Goal: Book appointment/travel/reservation

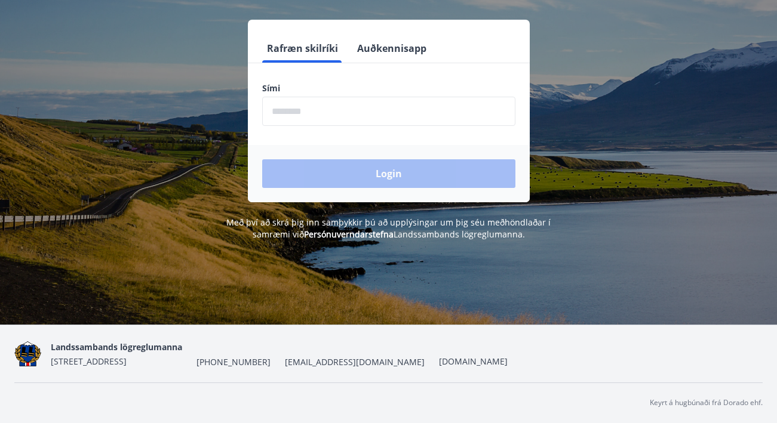
scroll to position [146, 0]
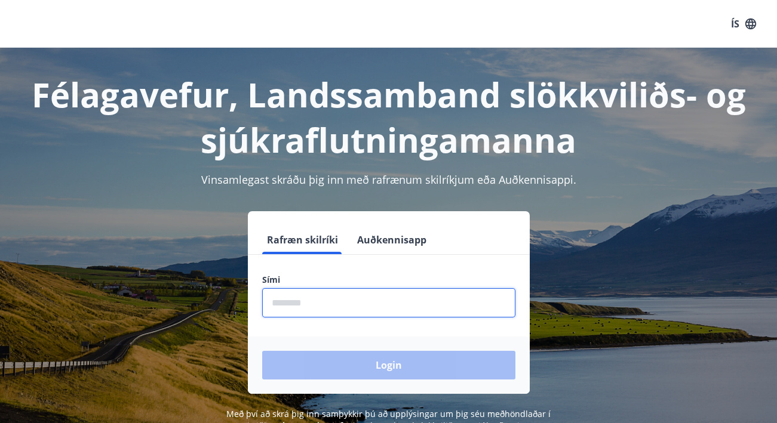
click at [453, 308] on input "phone" at bounding box center [388, 302] width 253 height 29
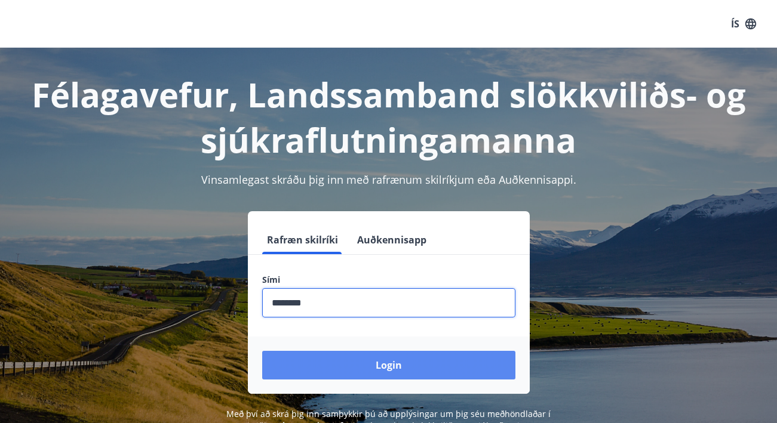
type input "********"
click at [438, 370] on button "Login" at bounding box center [388, 365] width 253 height 29
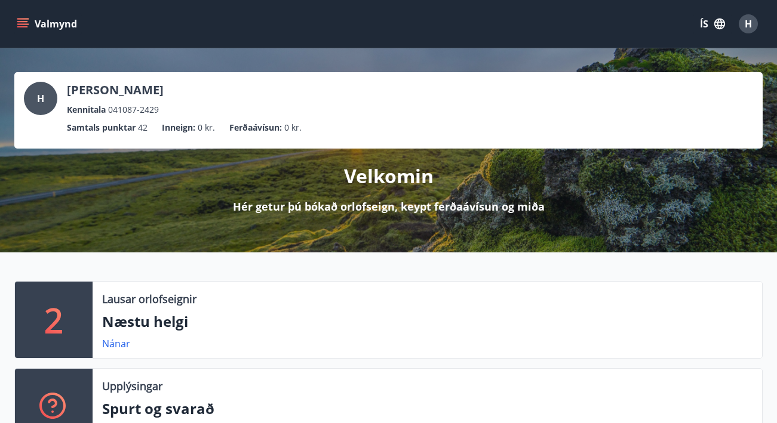
click at [21, 21] on icon "menu" at bounding box center [22, 21] width 11 height 1
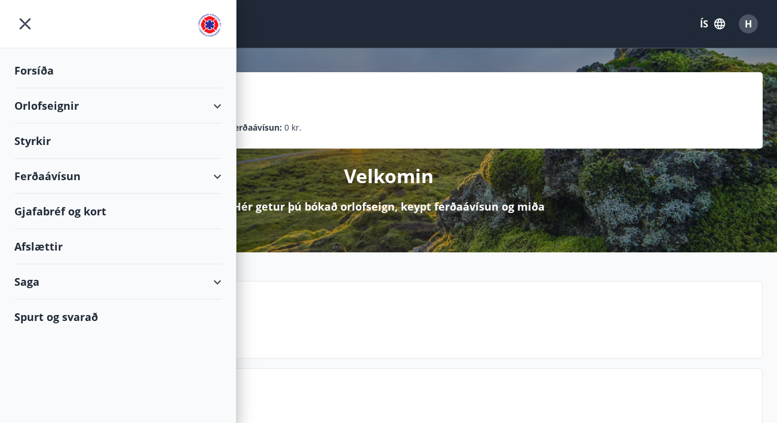
click at [216, 109] on div "Orlofseignir" at bounding box center [117, 105] width 207 height 35
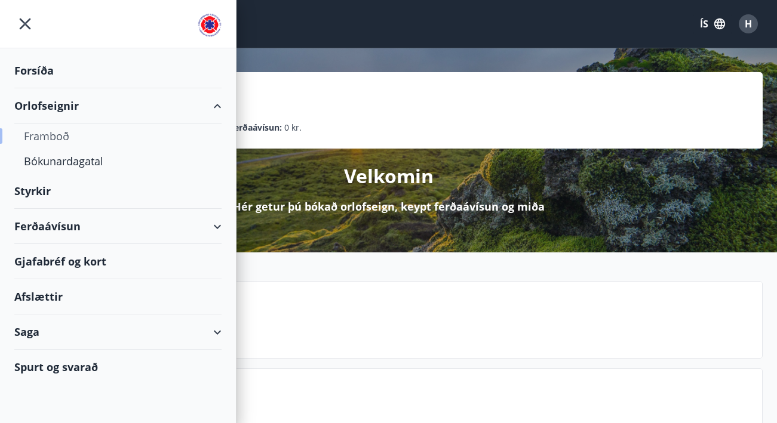
click at [58, 140] on div "Framboð" at bounding box center [118, 136] width 188 height 25
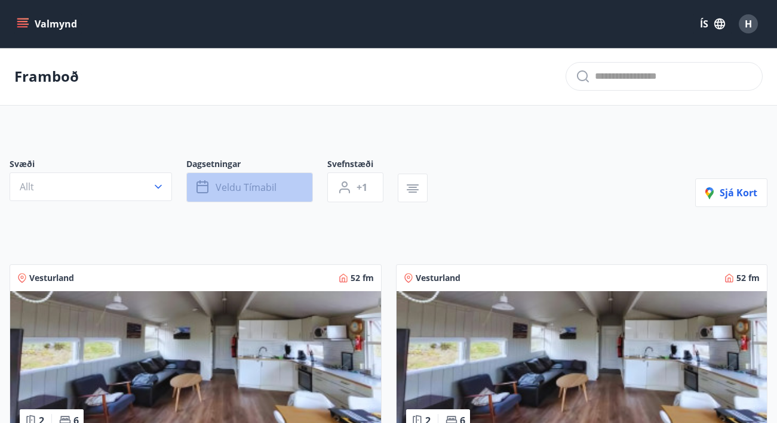
click at [287, 194] on button "Veldu tímabil" at bounding box center [249, 188] width 127 height 30
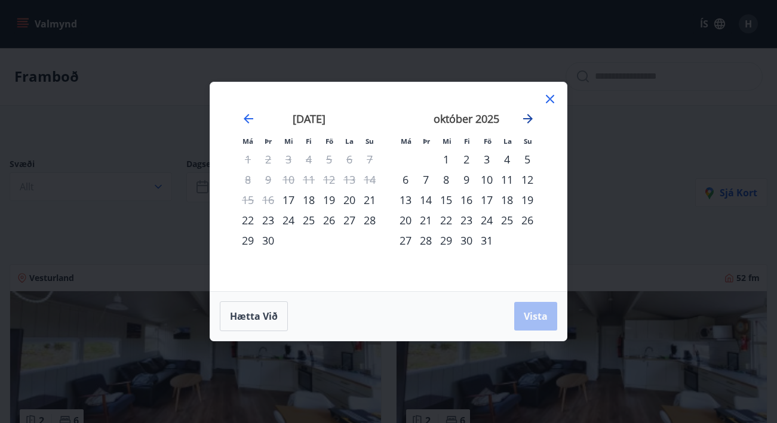
click at [524, 116] on icon "Move forward to switch to the next month." at bounding box center [528, 119] width 14 height 14
click at [489, 181] on div "7" at bounding box center [486, 180] width 20 height 20
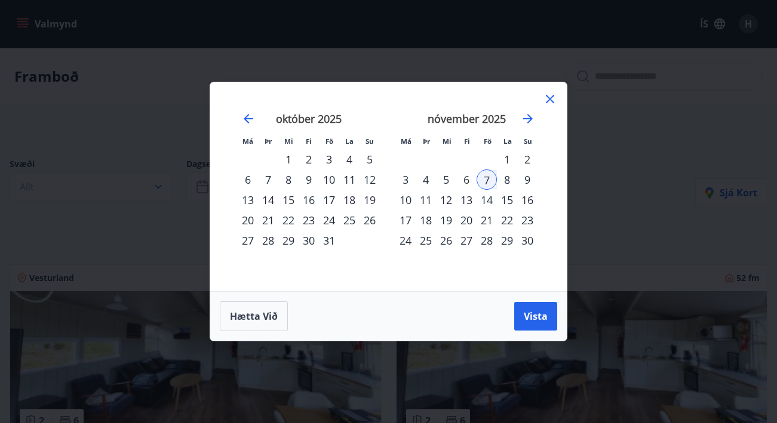
click at [528, 179] on div "9" at bounding box center [527, 180] width 20 height 20
click at [534, 314] on span "Vista" at bounding box center [536, 316] width 24 height 13
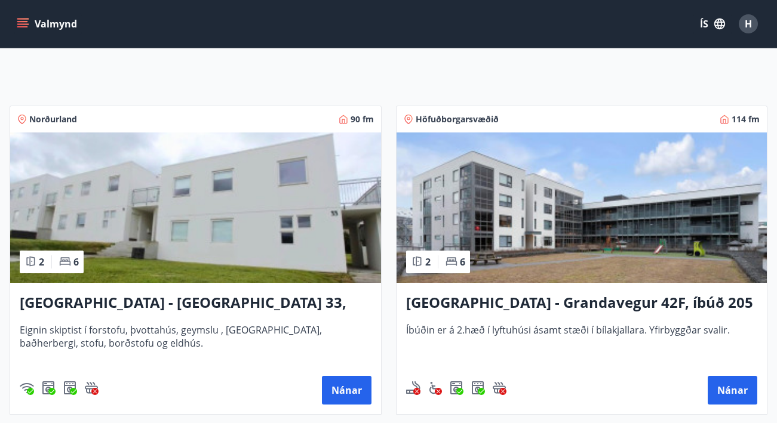
scroll to position [159, 0]
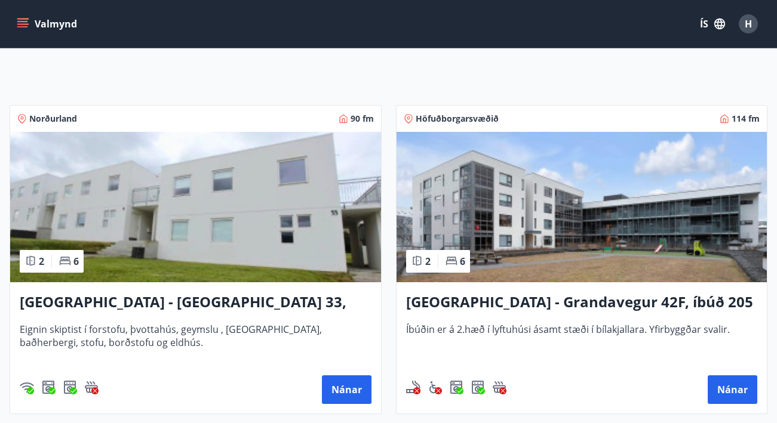
click at [253, 292] on h3 "Akureyri - Skálatún 33, NEÐRI HÆÐ" at bounding box center [196, 302] width 352 height 21
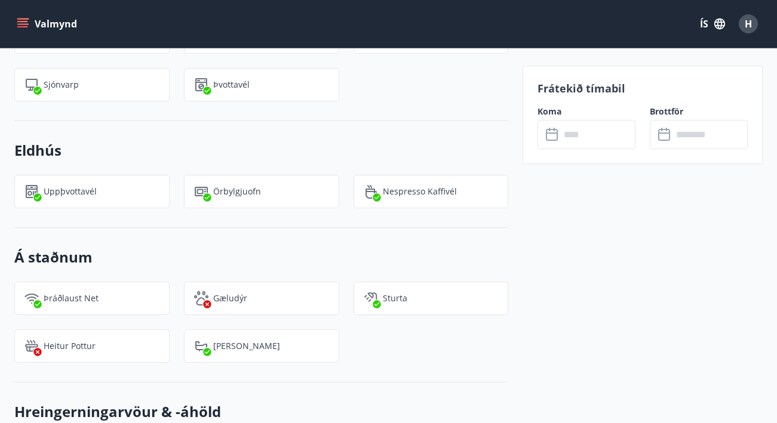
scroll to position [1562, 0]
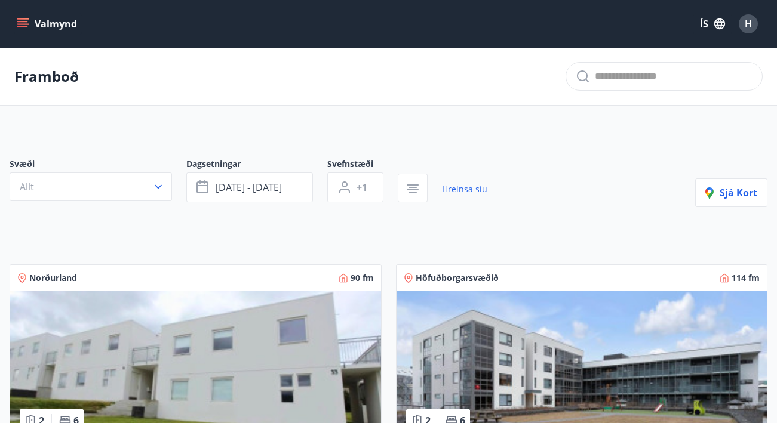
click at [27, 23] on icon "menu" at bounding box center [23, 24] width 12 height 12
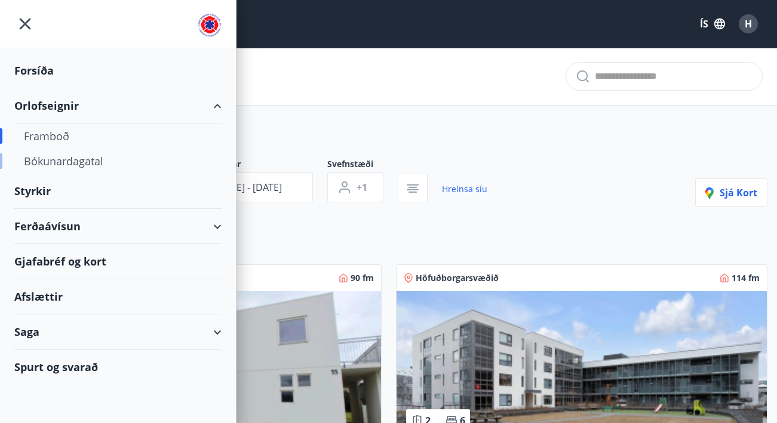
click at [74, 167] on div "Bókunardagatal" at bounding box center [118, 161] width 188 height 25
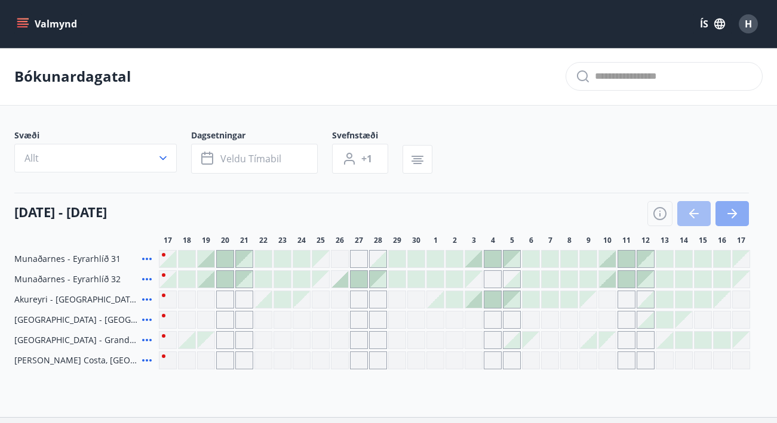
click at [728, 216] on icon "button" at bounding box center [732, 214] width 14 height 14
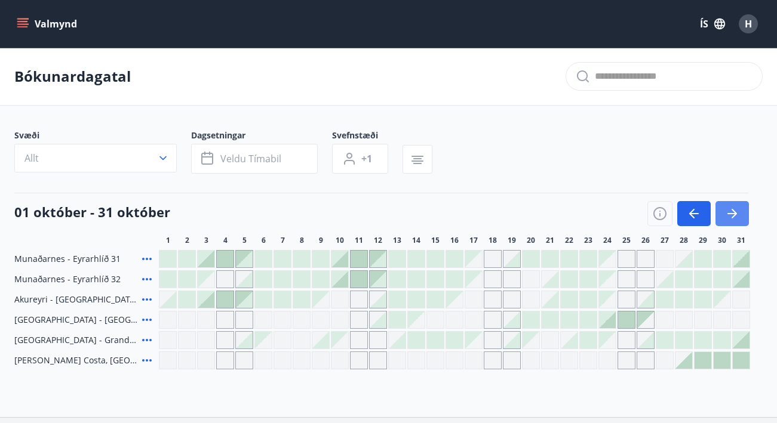
click at [731, 213] on icon "button" at bounding box center [732, 213] width 10 height 1
